Goal: Navigation & Orientation: Understand site structure

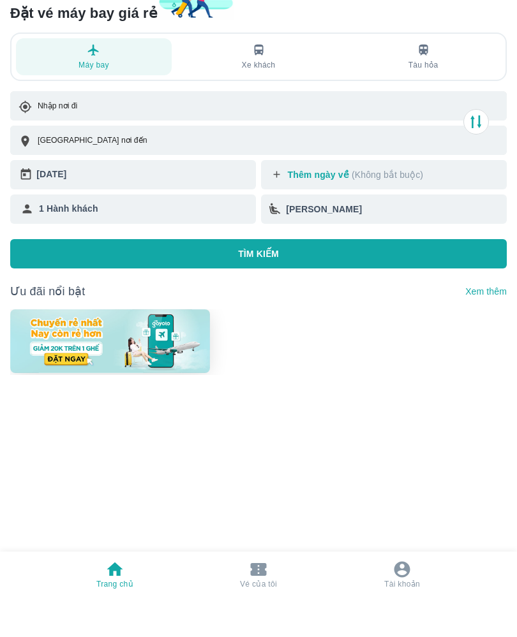
scroll to position [10, 0]
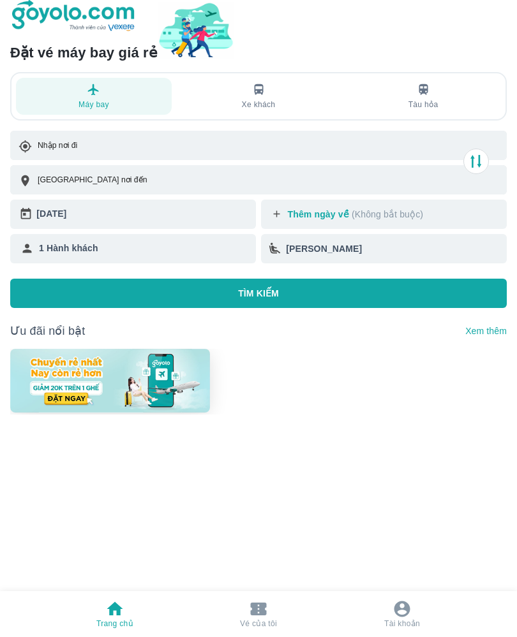
click at [270, 636] on button "Vé của tôi" at bounding box center [258, 614] width 57 height 46
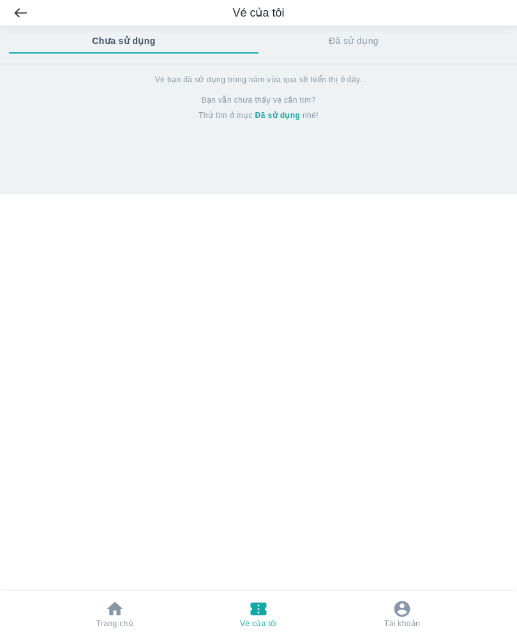
click at [401, 619] on icon "button" at bounding box center [402, 609] width 20 height 20
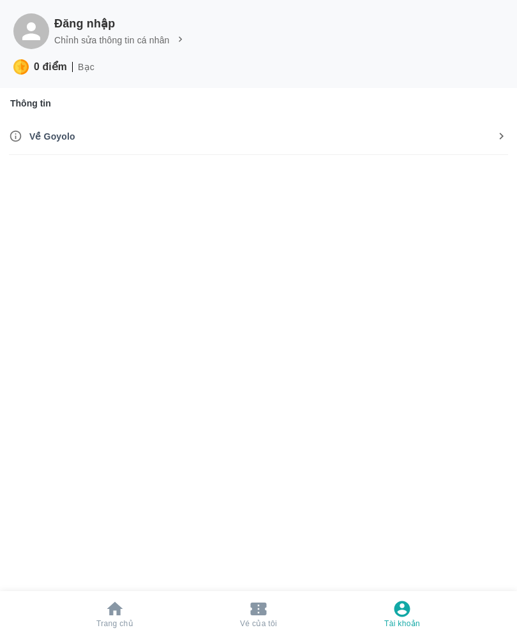
click at [251, 140] on span "Về Goyolo" at bounding box center [261, 136] width 465 height 13
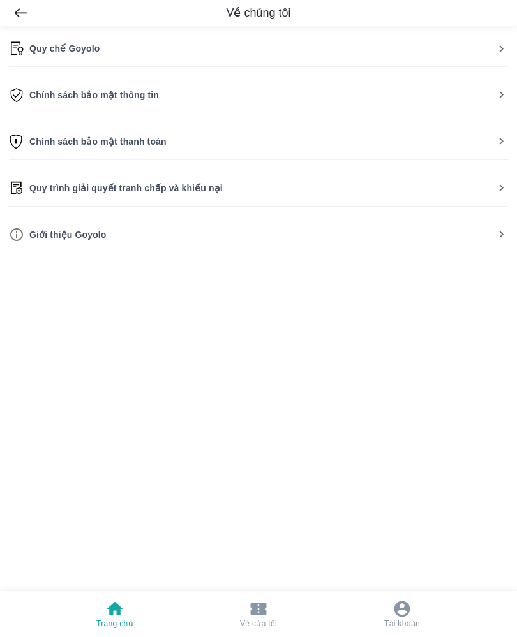
click at [201, 235] on span "Giới thiệu Goyolo" at bounding box center [261, 234] width 465 height 13
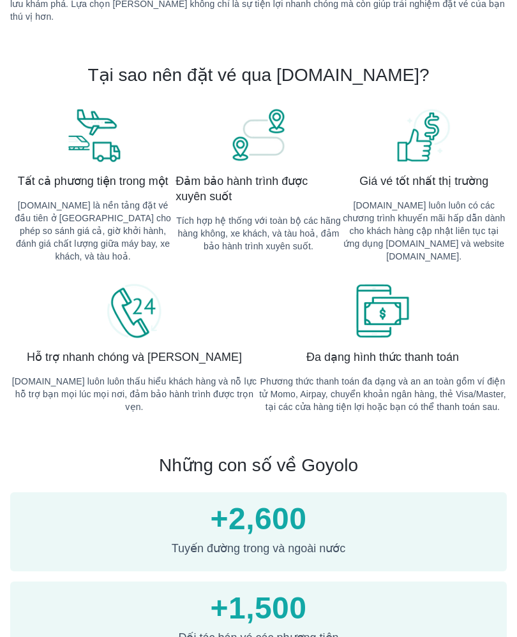
scroll to position [415, 0]
